Goal: Information Seeking & Learning: Learn about a topic

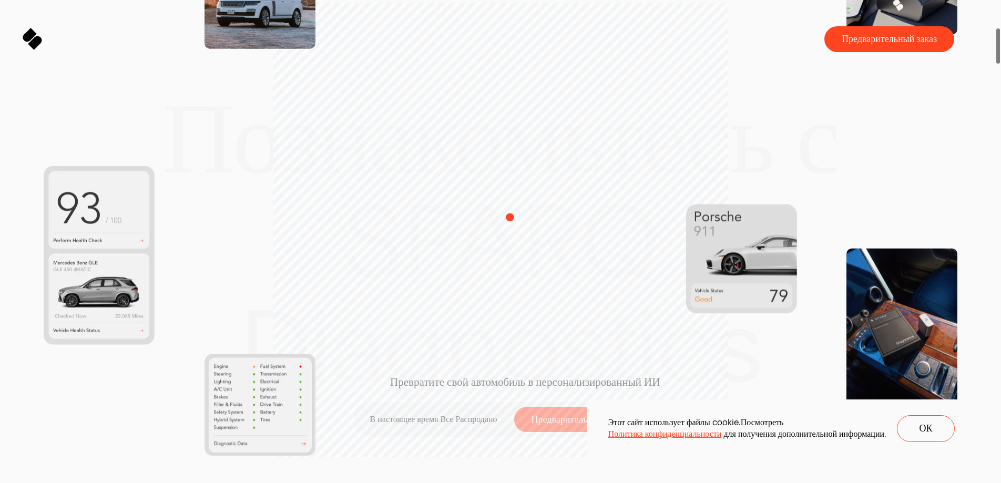
click at [510, 217] on div "Превратите свой автомобиль в персонализированный ИИ В настоящее время Все Распр…" at bounding box center [500, 241] width 309 height 403
click at [914, 418] on button "ОК" at bounding box center [926, 428] width 58 height 27
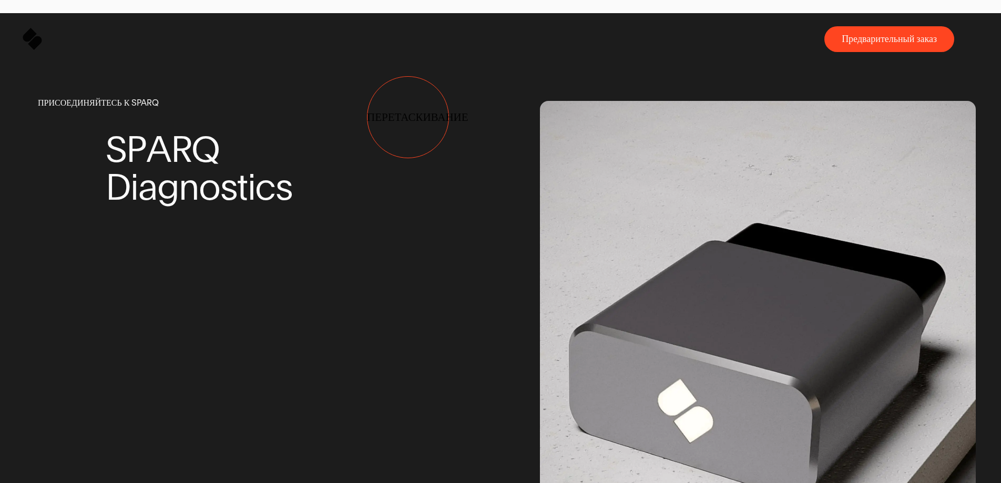
drag, startPoint x: 511, startPoint y: 118, endPoint x: 611, endPoint y: 135, distance: 101.3
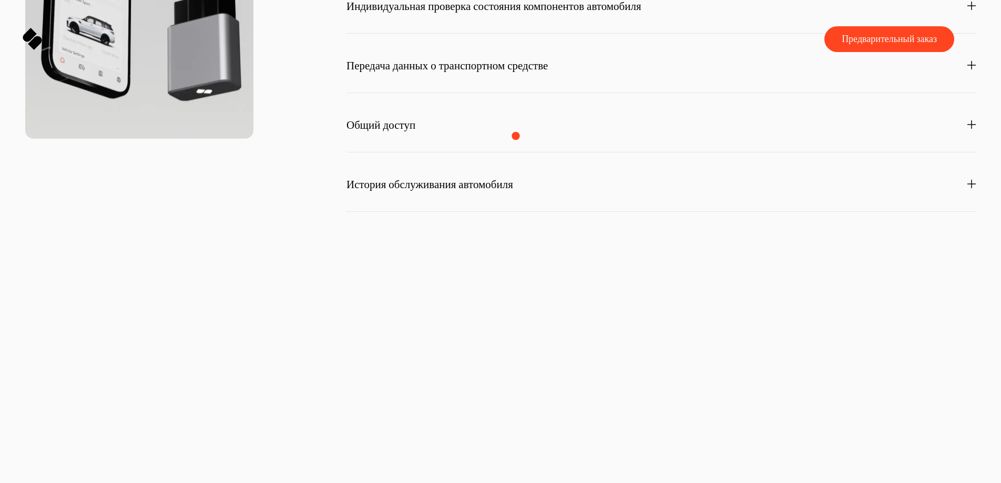
click at [585, 12] on span "Индивидуальная проверка состояния компонентов автомобиля" at bounding box center [493, 7] width 295 height 12
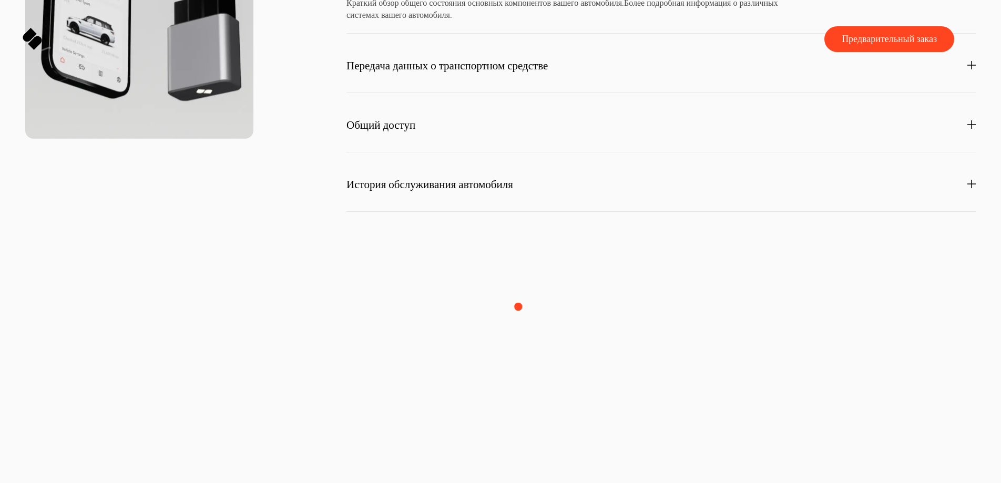
click at [517, 71] on span "Передача данных о транспортном средстве" at bounding box center [446, 66] width 201 height 12
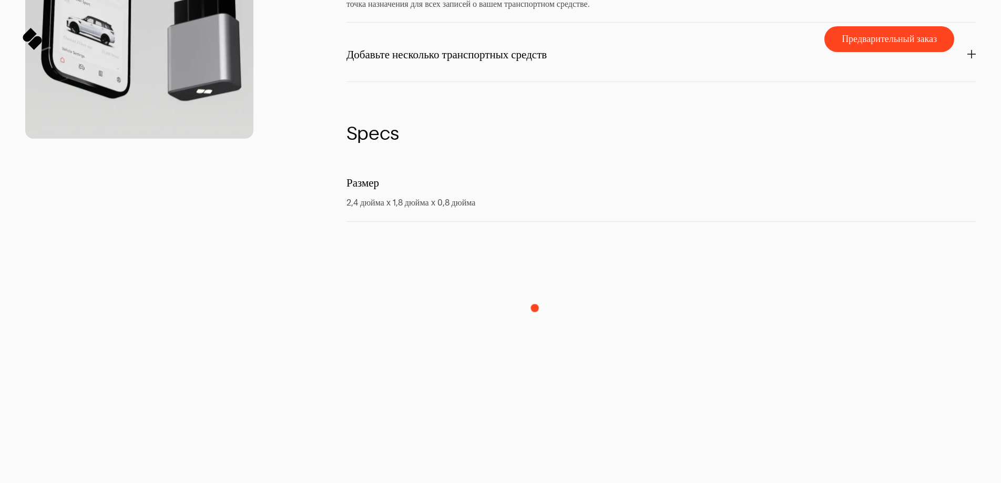
click at [534, 60] on span "Добавьте несколько транспортных средств" at bounding box center [446, 55] width 200 height 12
